Goal: Communication & Community: Answer question/provide support

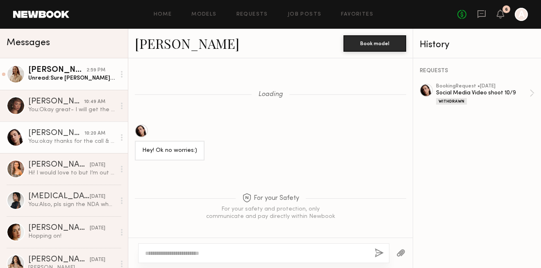
scroll to position [1112, 0]
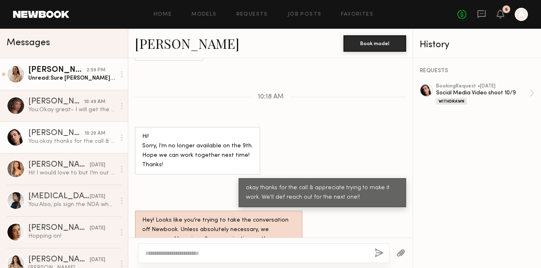
click at [79, 77] on div "Unread: Sure Sarah Lopez sarahlisakoz@gmail.com Not paid through llc" at bounding box center [71, 78] width 87 height 8
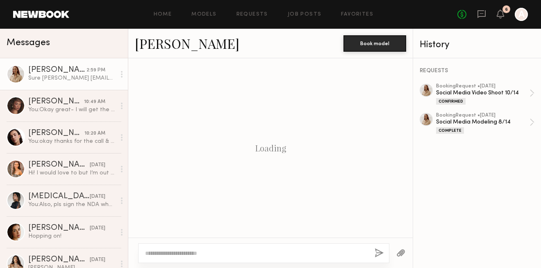
scroll to position [372, 0]
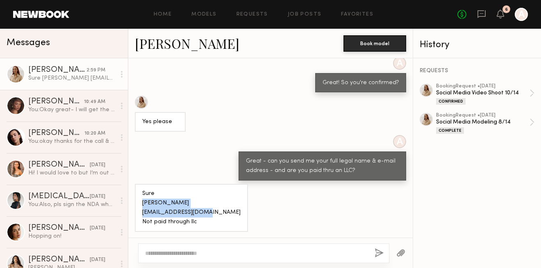
drag, startPoint x: 209, startPoint y: 211, endPoint x: 136, endPoint y: 204, distance: 72.9
click at [137, 204] on div "Sure Sarah Lopez sarahlisakoz@gmail.com Not paid through llc" at bounding box center [191, 208] width 113 height 48
copy div "Sarah Lopez sarahlisakoz@gmail.com"
click at [172, 249] on textarea at bounding box center [256, 253] width 223 height 8
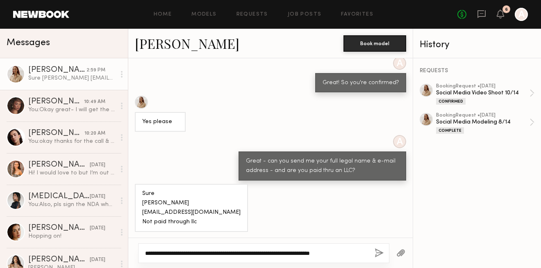
type textarea "**********"
click at [378, 247] on div "**********" at bounding box center [263, 253] width 251 height 20
click at [379, 253] on button "button" at bounding box center [379, 253] width 9 height 10
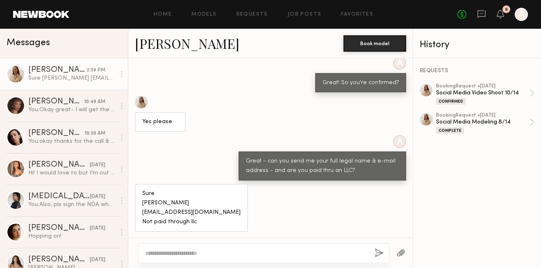
scroll to position [483, 0]
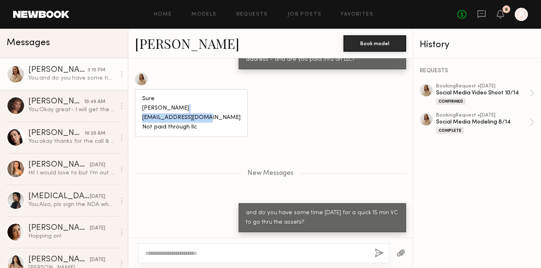
drag, startPoint x: 209, startPoint y: 117, endPoint x: 142, endPoint y: 119, distance: 66.5
click at [142, 119] on div "Sure Sarah Lopez sarahlisakoz@gmail.com Not paid through llc" at bounding box center [191, 113] width 113 height 48
copy div "sarahlisakoz@gmail.com"
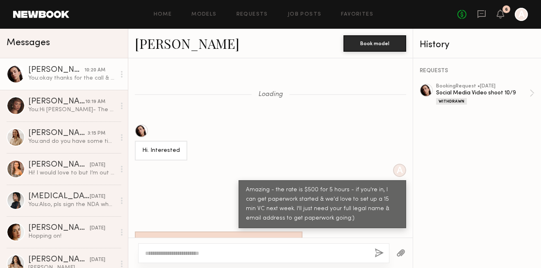
scroll to position [91, 0]
